Goal: Task Accomplishment & Management: Use online tool/utility

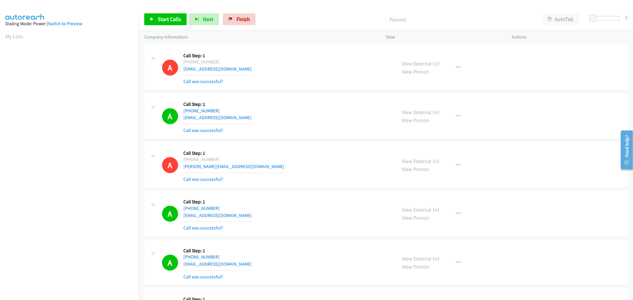
scroll to position [33, 0]
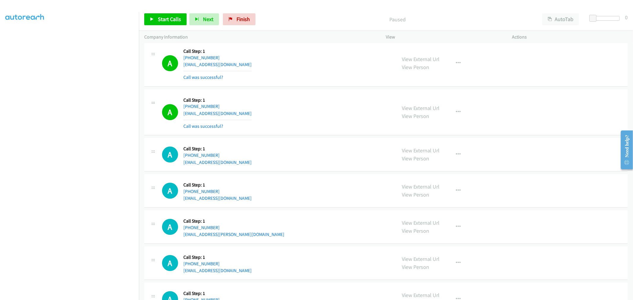
click at [301, 145] on div "A Callback Scheduled Call Step: 1 America/New_York [PHONE_NUMBER] [EMAIL_ADDRES…" at bounding box center [276, 154] width 229 height 23
click at [325, 84] on div "A Callback Scheduled Call Step: 1 America/New_York [PHONE_NUMBER] [EMAIL_ADDRES…" at bounding box center [385, 63] width 483 height 46
click at [153, 21] on link "Start Calls" at bounding box center [165, 19] width 42 height 12
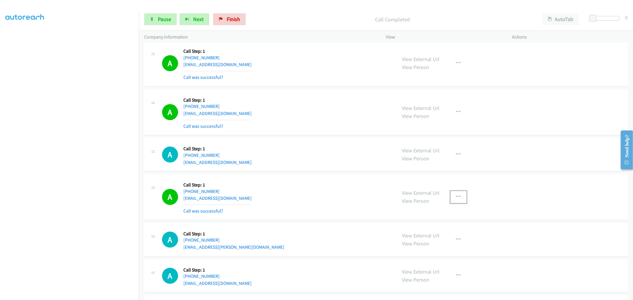
drag, startPoint x: 453, startPoint y: 194, endPoint x: 448, endPoint y: 202, distance: 9.2
click at [453, 194] on button "button" at bounding box center [458, 197] width 16 height 12
click at [417, 248] on link "Add to do not call list" at bounding box center [426, 248] width 79 height 12
click at [319, 186] on div "A Callback Scheduled Call Step: 1 America/New_York [PHONE_NUMBER] [EMAIL_ADDRES…" at bounding box center [276, 196] width 229 height 35
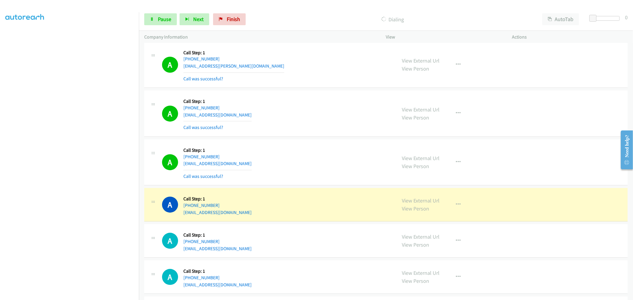
scroll to position [1501, 0]
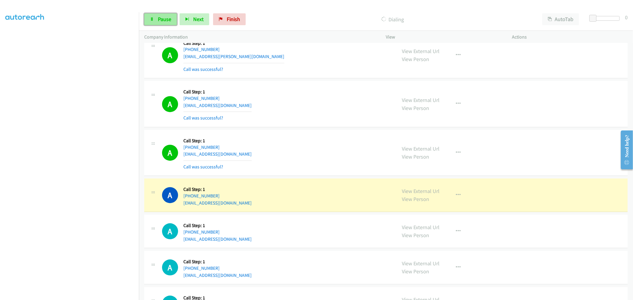
click at [152, 15] on link "Pause" at bounding box center [160, 19] width 33 height 12
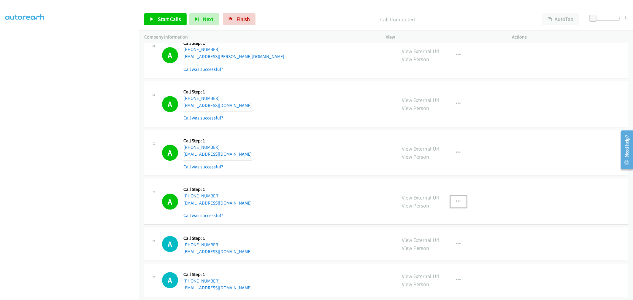
click at [456, 202] on icon "button" at bounding box center [458, 201] width 5 height 5
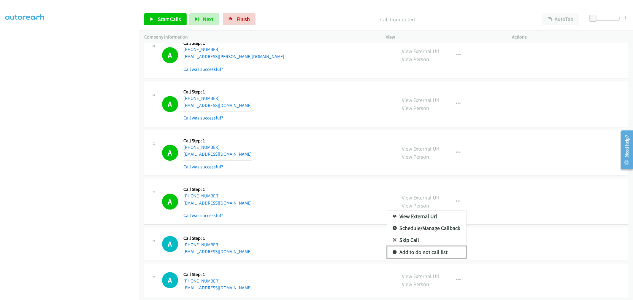
click at [428, 255] on link "Add to do not call list" at bounding box center [426, 253] width 79 height 12
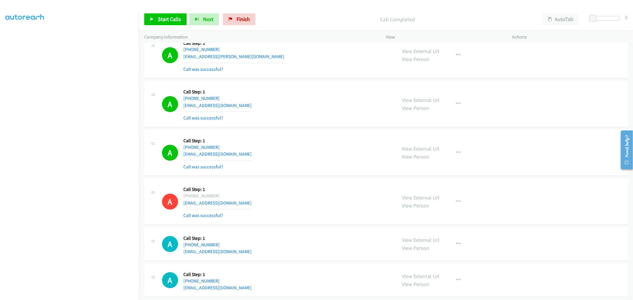
click at [354, 115] on div "A Callback Scheduled Call Step: 1 [GEOGRAPHIC_DATA]/[GEOGRAPHIC_DATA] [PHONE_NU…" at bounding box center [276, 103] width 229 height 35
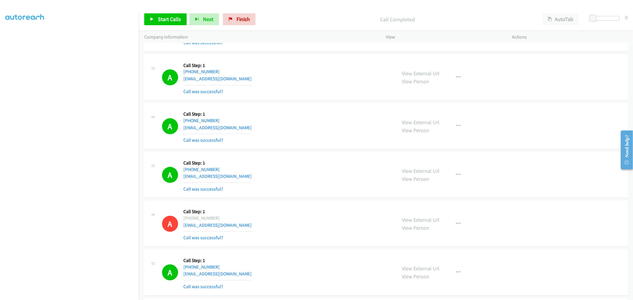
click at [323, 146] on div "A Callback Scheduled Call Step: 1 [GEOGRAPHIC_DATA]/[GEOGRAPHIC_DATA] [PHONE_NU…" at bounding box center [385, 126] width 483 height 46
click at [457, 177] on icon "button" at bounding box center [458, 175] width 5 height 5
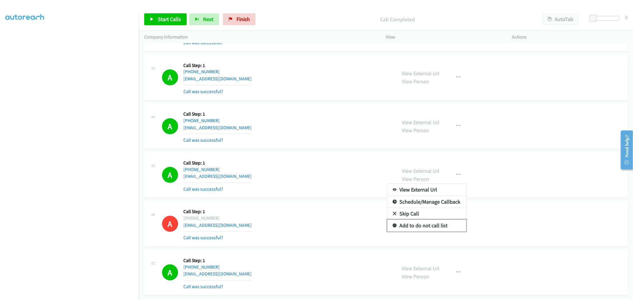
click at [427, 228] on link "Add to do not call list" at bounding box center [426, 226] width 79 height 12
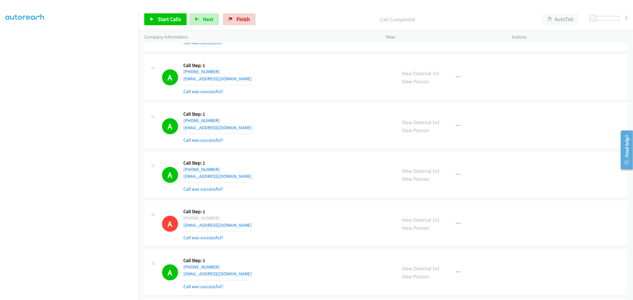
click at [306, 168] on div "A Callback Scheduled Call Step: 1 America/Los_Angeles [PHONE_NUMBER] [EMAIL_ADD…" at bounding box center [276, 175] width 229 height 35
click at [176, 22] on span "Start Calls" at bounding box center [169, 19] width 23 height 7
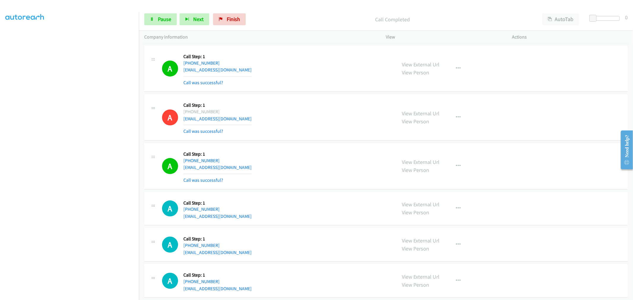
scroll to position [1656, 0]
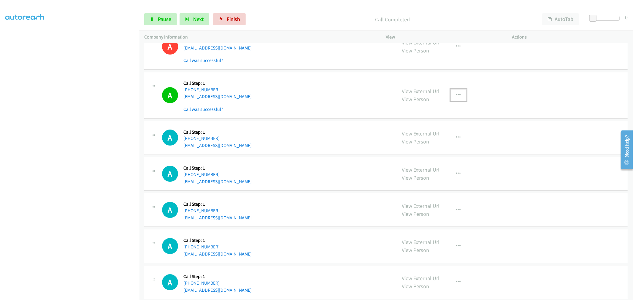
click at [459, 97] on button "button" at bounding box center [458, 95] width 16 height 12
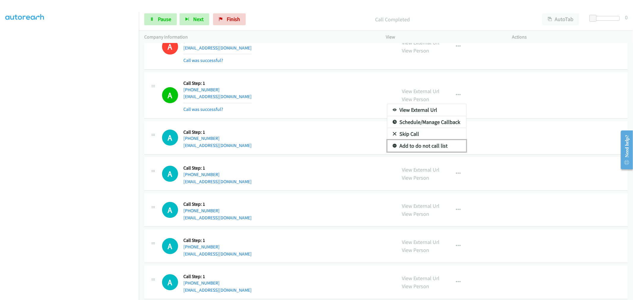
click at [417, 150] on link "Add to do not call list" at bounding box center [426, 146] width 79 height 12
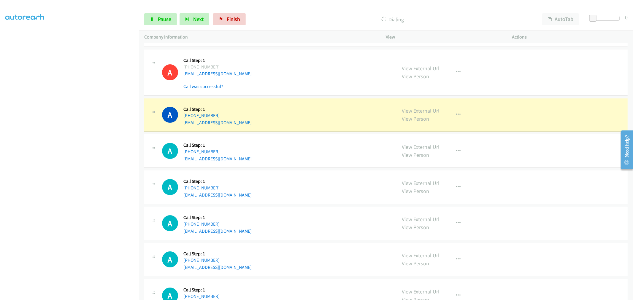
scroll to position [1701, 0]
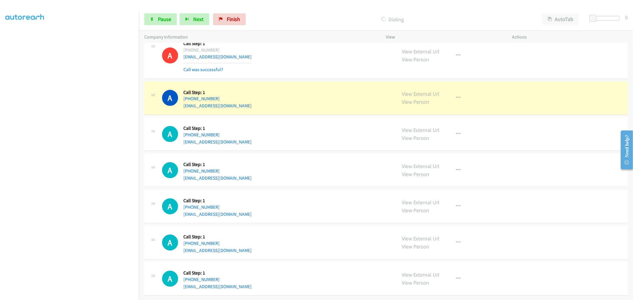
drag, startPoint x: 423, startPoint y: 92, endPoint x: 357, endPoint y: 58, distance: 74.6
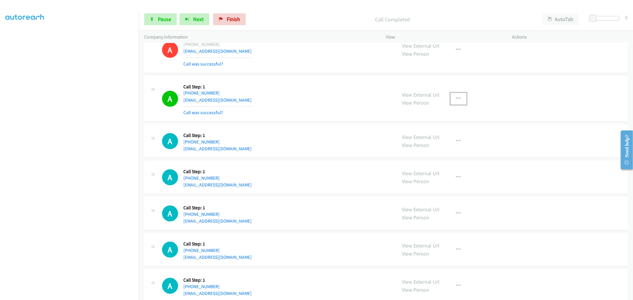
click at [456, 97] on icon "button" at bounding box center [458, 98] width 5 height 5
click at [415, 152] on link "Add to do not call list" at bounding box center [426, 150] width 79 height 12
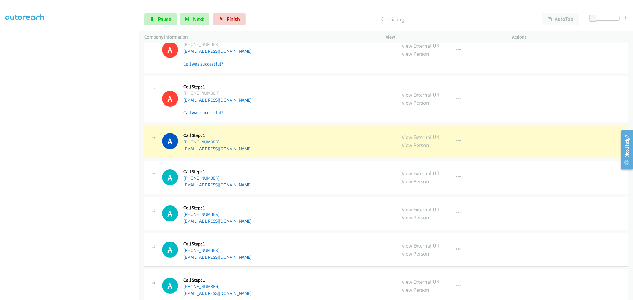
drag, startPoint x: 292, startPoint y: 109, endPoint x: 292, endPoint y: 112, distance: 3.3
click at [292, 109] on div "A Callback Scheduled Call Step: 1 America/New_York [PHONE_NUMBER] [EMAIL_ADDRES…" at bounding box center [276, 98] width 229 height 35
click at [164, 18] on span "Pause" at bounding box center [164, 19] width 13 height 7
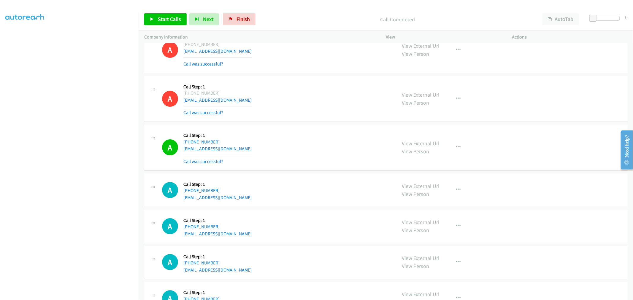
drag, startPoint x: 410, startPoint y: 93, endPoint x: 397, endPoint y: 80, distance: 18.3
click at [157, 20] on link "Start Calls" at bounding box center [165, 19] width 42 height 12
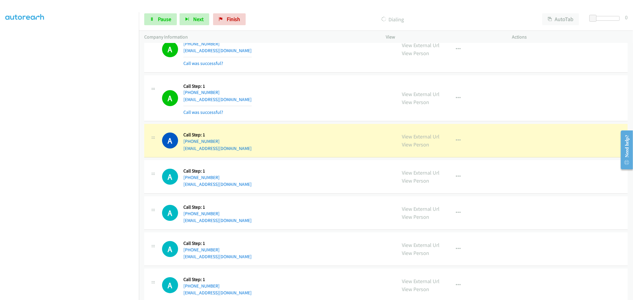
scroll to position [1800, 0]
click at [161, 14] on link "Pause" at bounding box center [160, 19] width 33 height 12
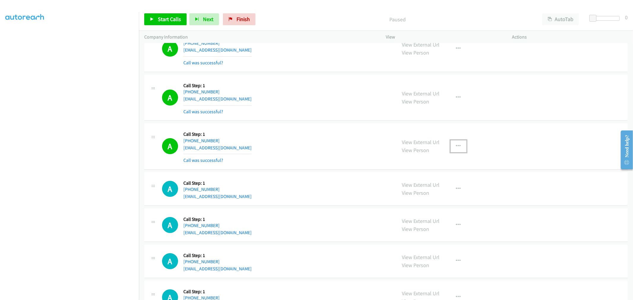
click at [463, 150] on button "button" at bounding box center [458, 146] width 16 height 12
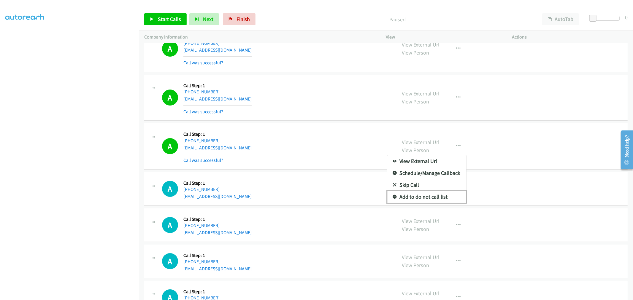
drag, startPoint x: 422, startPoint y: 203, endPoint x: 418, endPoint y: 202, distance: 4.8
click at [422, 202] on link "Add to do not call list" at bounding box center [426, 197] width 79 height 12
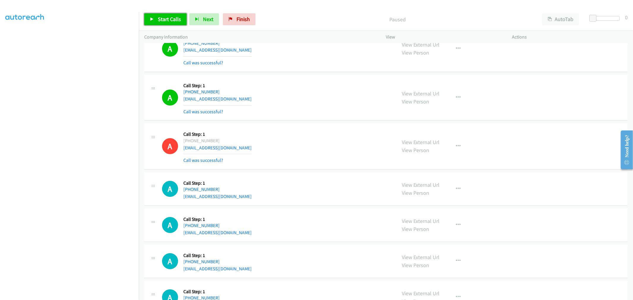
click at [161, 19] on span "Start Calls" at bounding box center [169, 19] width 23 height 7
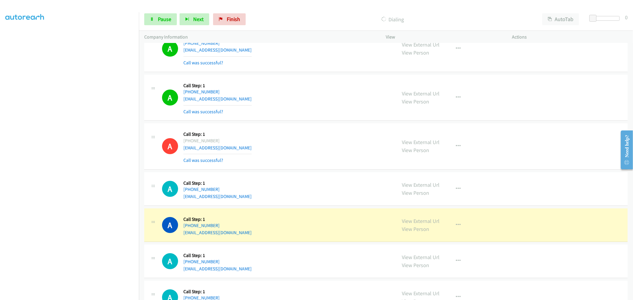
click at [349, 143] on div "A Callback Scheduled Call Step: 1 [GEOGRAPHIC_DATA]/[GEOGRAPHIC_DATA] [PHONE_NU…" at bounding box center [276, 146] width 229 height 35
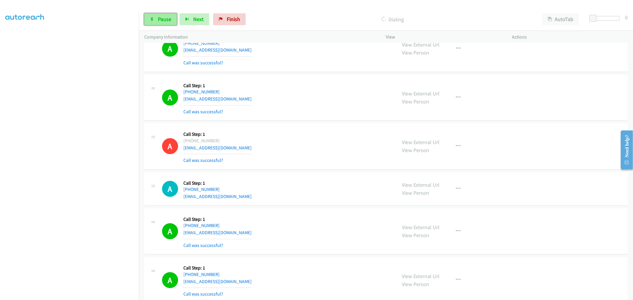
click at [169, 23] on link "Pause" at bounding box center [160, 19] width 33 height 12
drag, startPoint x: 414, startPoint y: 90, endPoint x: 377, endPoint y: 83, distance: 37.5
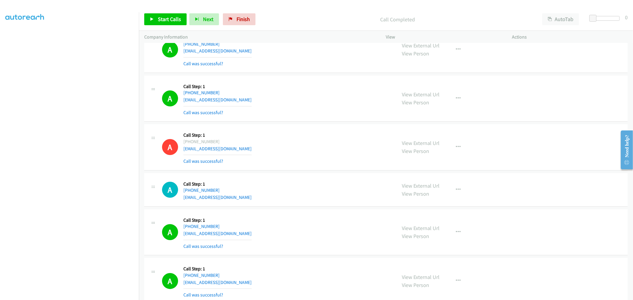
scroll to position [1799, 0]
click at [159, 15] on link "Start Calls" at bounding box center [165, 19] width 42 height 12
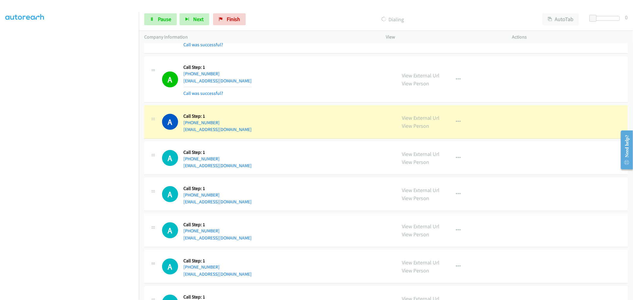
scroll to position [2030, 0]
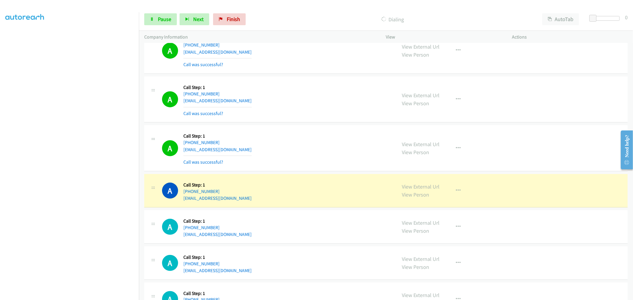
drag, startPoint x: 419, startPoint y: 186, endPoint x: 352, endPoint y: 120, distance: 94.2
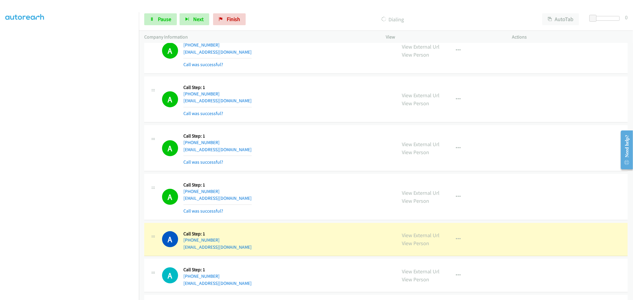
click at [153, 11] on div "Start Calls Pause Next Finish Dialing AutoTab AutoTab 0" at bounding box center [386, 19] width 494 height 23
click at [156, 16] on link "Pause" at bounding box center [160, 19] width 33 height 12
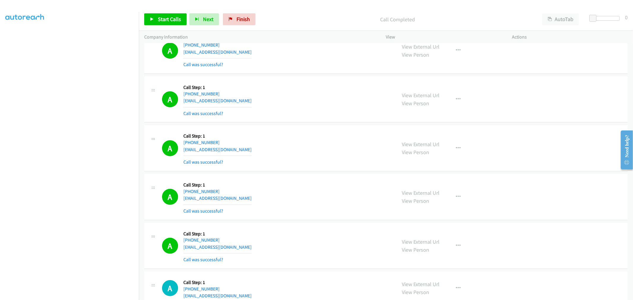
click at [306, 75] on td "A Callback Scheduled Call Step: 1 [GEOGRAPHIC_DATA]/[GEOGRAPHIC_DATA] [PHONE_NU…" at bounding box center [386, 50] width 494 height 49
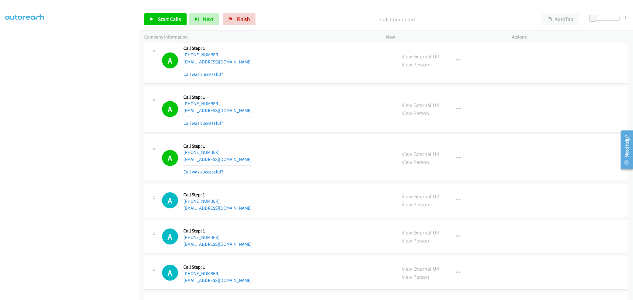
scroll to position [2150, 0]
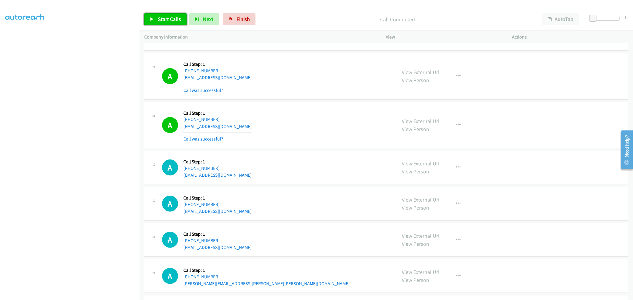
click at [169, 20] on span "Start Calls" at bounding box center [169, 19] width 23 height 7
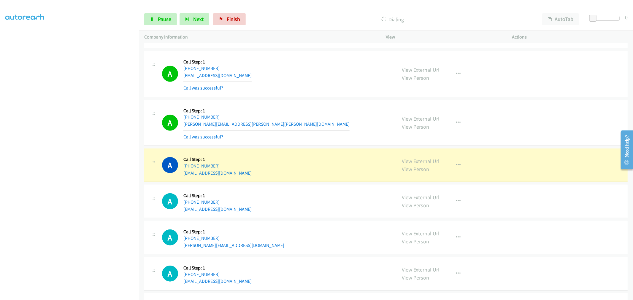
scroll to position [2348, 0]
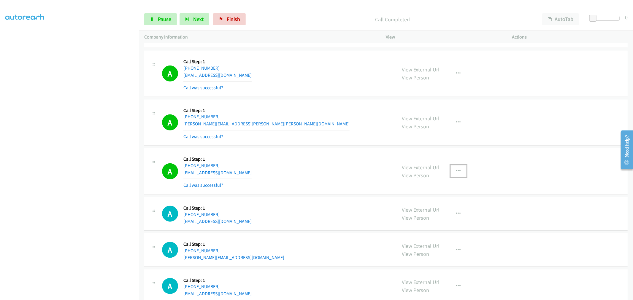
click at [456, 172] on icon "button" at bounding box center [458, 171] width 5 height 5
drag, startPoint x: 426, startPoint y: 225, endPoint x: 421, endPoint y: 220, distance: 6.5
click at [426, 224] on link "Add to do not call list" at bounding box center [426, 222] width 79 height 12
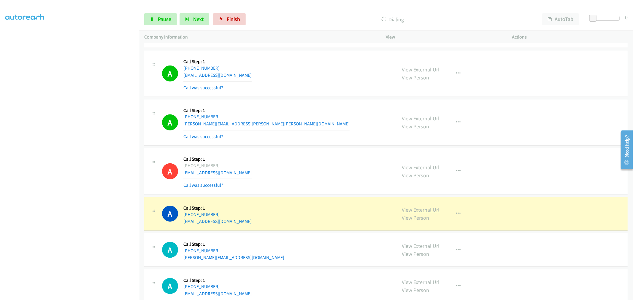
drag, startPoint x: 417, startPoint y: 214, endPoint x: 415, endPoint y: 211, distance: 3.2
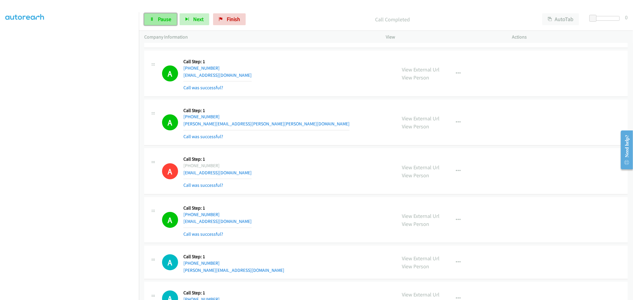
click at [152, 14] on link "Pause" at bounding box center [160, 19] width 33 height 12
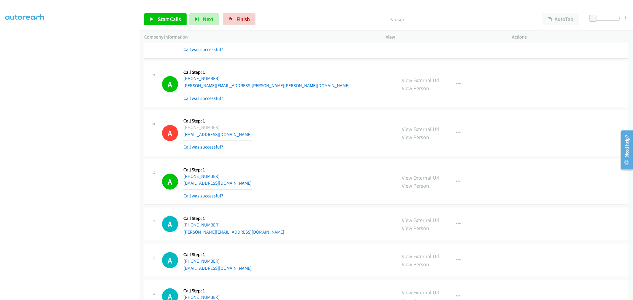
scroll to position [2447, 0]
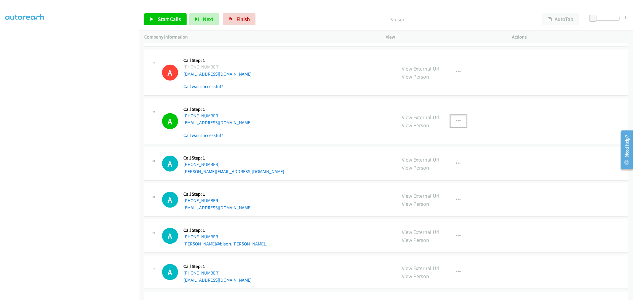
click at [462, 122] on button "button" at bounding box center [458, 121] width 16 height 12
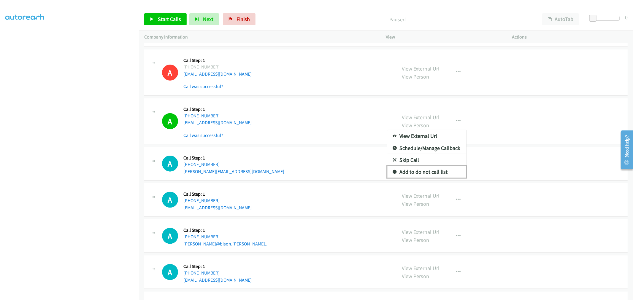
click at [425, 173] on link "Add to do not call list" at bounding box center [426, 172] width 79 height 12
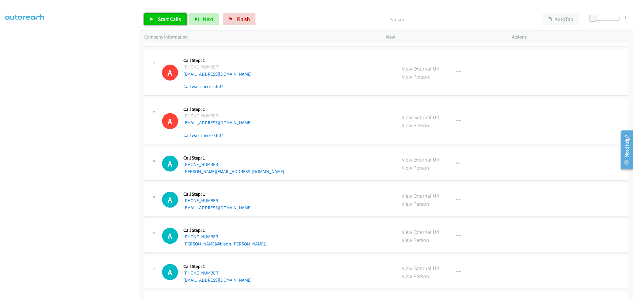
click at [175, 19] on span "Start Calls" at bounding box center [169, 19] width 23 height 7
click at [334, 164] on div "A Callback Scheduled Call Step: 1 [GEOGRAPHIC_DATA]/[GEOGRAPHIC_DATA] [PHONE_NU…" at bounding box center [276, 163] width 229 height 23
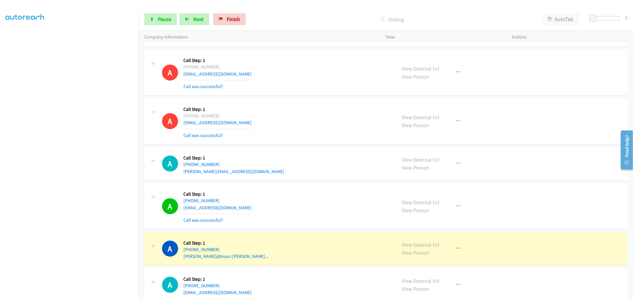
drag, startPoint x: 417, startPoint y: 245, endPoint x: 329, endPoint y: 129, distance: 146.0
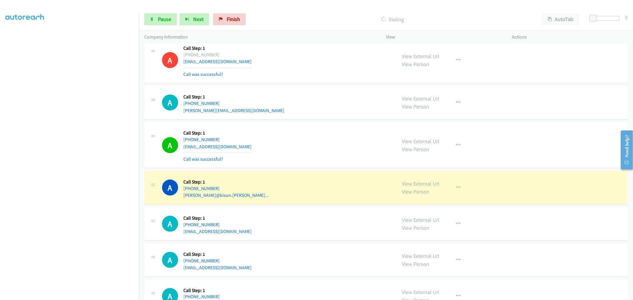
scroll to position [2579, 0]
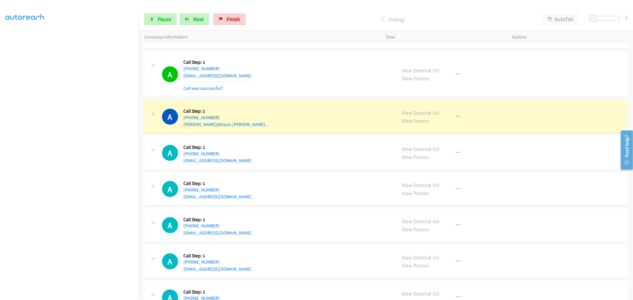
click at [304, 73] on div "A Callback Scheduled Call Step: 1 America/New_York [PHONE_NUMBER] [EMAIL_ADDRES…" at bounding box center [276, 74] width 229 height 35
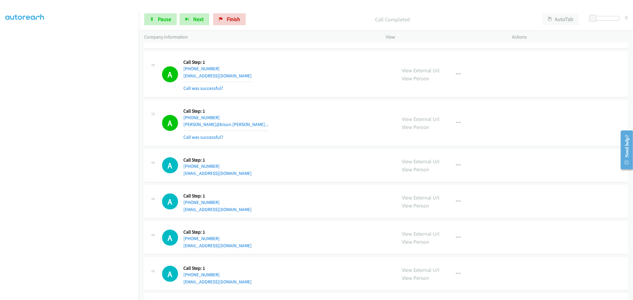
drag, startPoint x: 333, startPoint y: 73, endPoint x: 352, endPoint y: 81, distance: 20.3
click at [333, 73] on div "A Callback Scheduled Call Step: 1 America/New_York [PHONE_NUMBER] [EMAIL_ADDRES…" at bounding box center [276, 74] width 229 height 35
click at [450, 121] on button "button" at bounding box center [458, 123] width 16 height 12
click at [325, 91] on div at bounding box center [316, 150] width 633 height 300
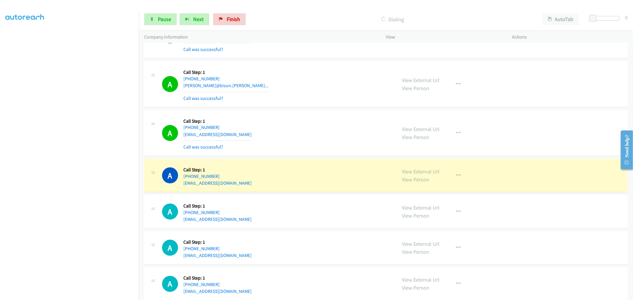
scroll to position [2678, 0]
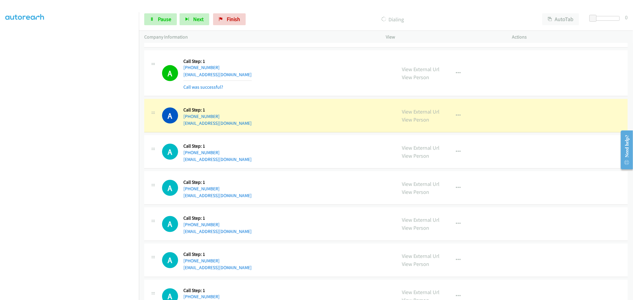
click at [314, 103] on div "A Callback Scheduled Call Step: 1 America/New_York [PHONE_NUMBER] [EMAIL_ADDRES…" at bounding box center [385, 116] width 483 height 34
click at [316, 81] on div "A Callback Scheduled Call Step: 1 America/New_York [PHONE_NUMBER] [EMAIL_ADDRES…" at bounding box center [276, 73] width 229 height 35
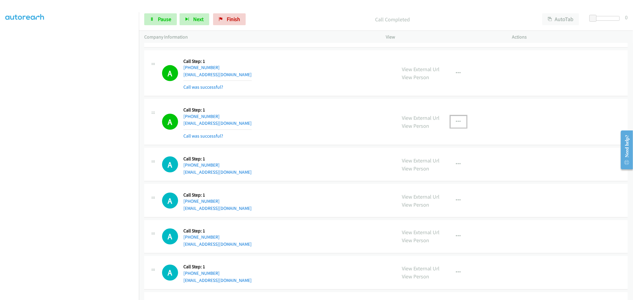
drag, startPoint x: 459, startPoint y: 125, endPoint x: 438, endPoint y: 165, distance: 45.3
click at [459, 125] on button "button" at bounding box center [458, 122] width 16 height 12
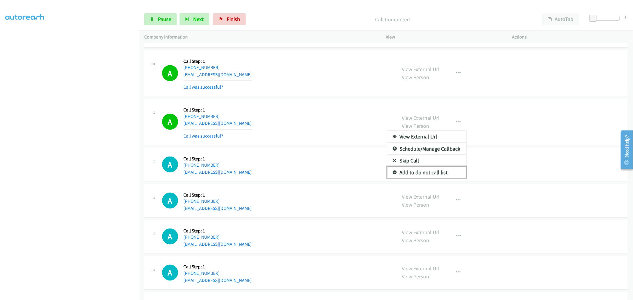
click at [425, 171] on link "Add to do not call list" at bounding box center [426, 173] width 79 height 12
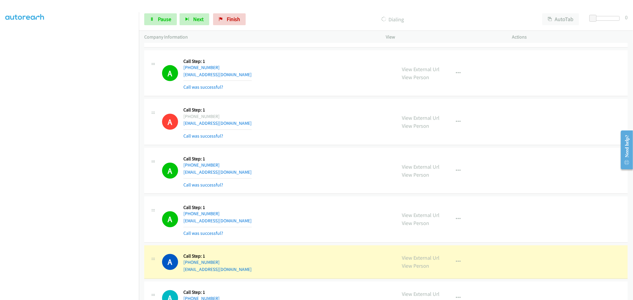
drag, startPoint x: 375, startPoint y: 161, endPoint x: 255, endPoint y: 226, distance: 136.1
click at [375, 161] on div "A Callback Scheduled Call Step: 1 America/Los_Angeles [PHONE_NUMBER] [EMAIL_ADD…" at bounding box center [276, 170] width 229 height 35
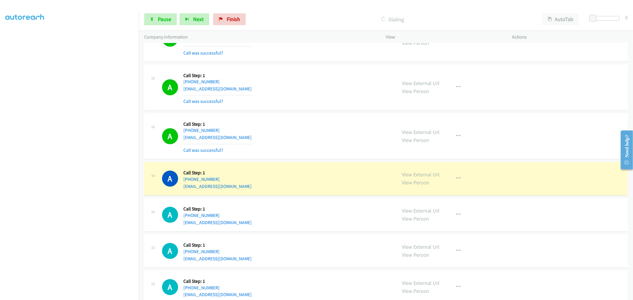
scroll to position [2825, 0]
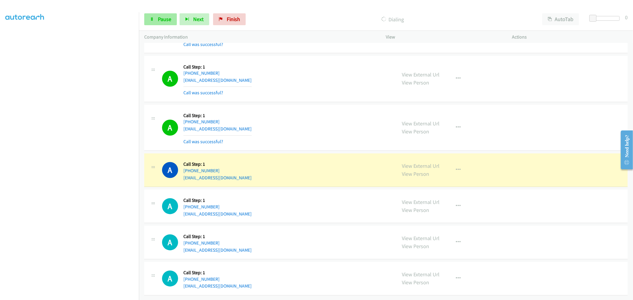
click at [162, 9] on div "Start Calls Pause Next Finish Dialing AutoTab AutoTab 0" at bounding box center [386, 19] width 494 height 23
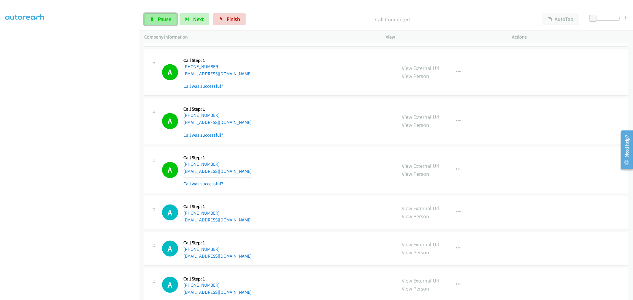
click at [162, 14] on link "Pause" at bounding box center [160, 19] width 33 height 12
click at [452, 174] on button "button" at bounding box center [458, 170] width 16 height 12
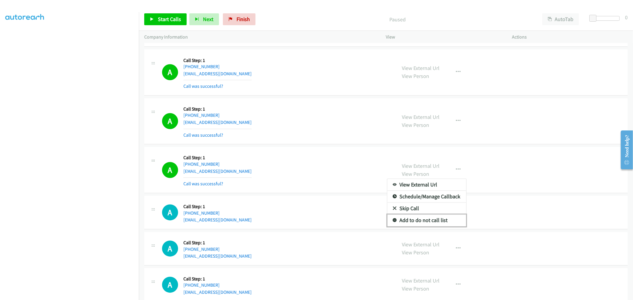
click at [415, 221] on link "Add to do not call list" at bounding box center [426, 221] width 79 height 12
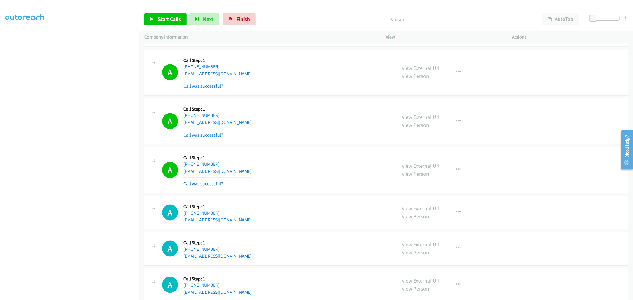
click at [317, 174] on div "A Callback Scheduled Call Step: 1 America/New_York [PHONE_NUMBER] [EMAIL_ADDRES…" at bounding box center [276, 169] width 229 height 35
click at [304, 126] on div "A Callback Scheduled Call Step: 1 America/New_York [PHONE_NUMBER] [EMAIL_ADDRES…" at bounding box center [276, 121] width 229 height 35
click at [335, 109] on div "A Callback Scheduled Call Step: 1 America/New_York [PHONE_NUMBER] [EMAIL_ADDRES…" at bounding box center [276, 121] width 229 height 35
click at [285, 85] on div "A Callback Scheduled Call Step: 1 [GEOGRAPHIC_DATA]/[GEOGRAPHIC_DATA] [PHONE_NU…" at bounding box center [276, 72] width 229 height 35
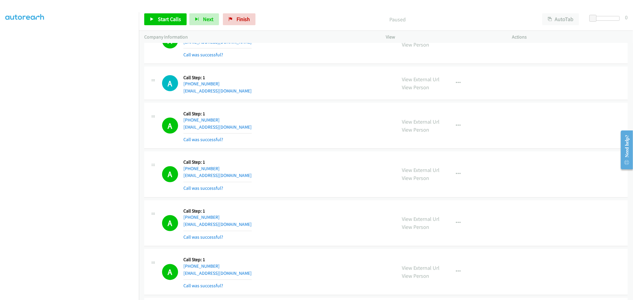
click at [322, 113] on div "A Callback Scheduled Call Step: 1 [GEOGRAPHIC_DATA]/[GEOGRAPHIC_DATA] [PHONE_NU…" at bounding box center [276, 125] width 229 height 35
